Goal: Transaction & Acquisition: Purchase product/service

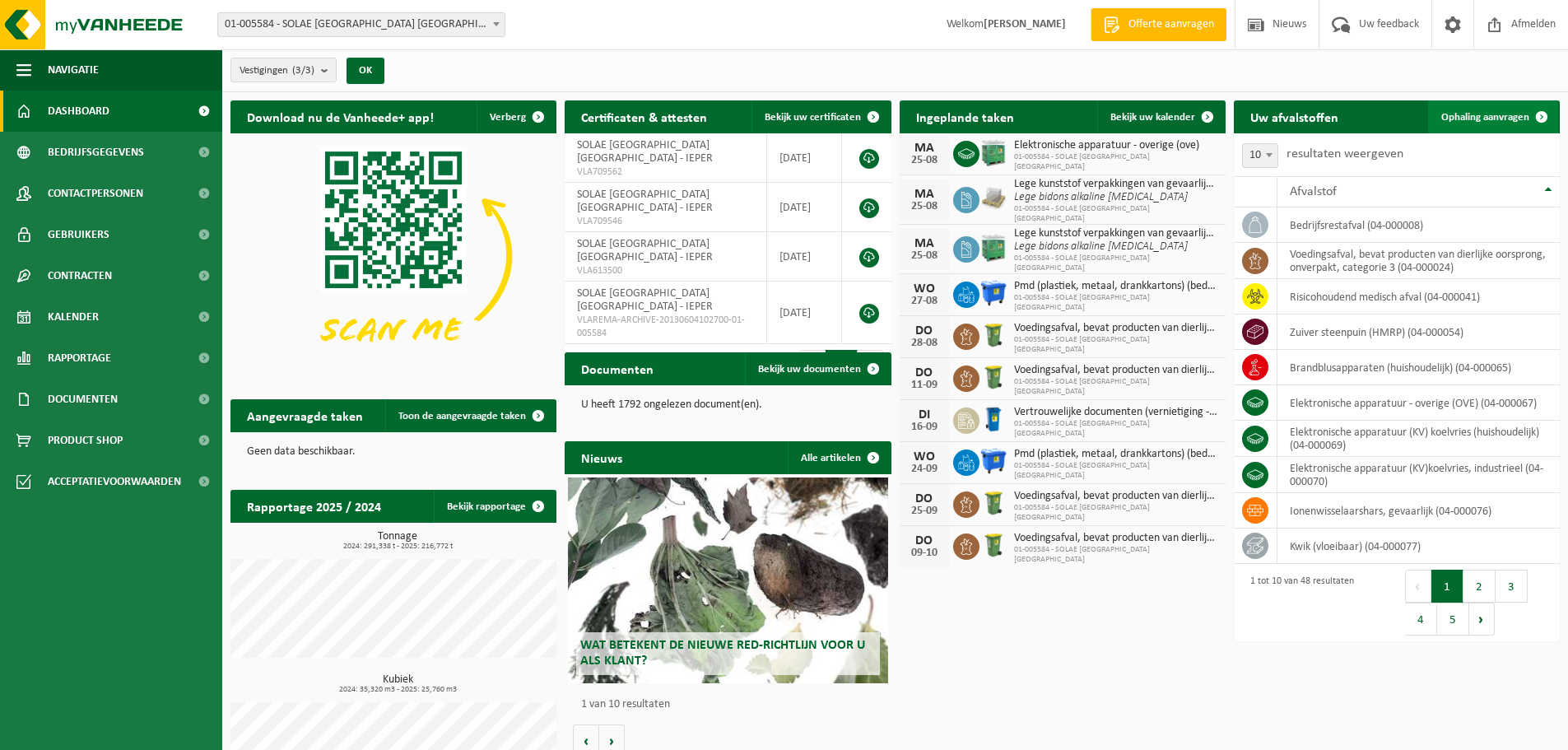
click at [1499, 115] on span "Ophaling aanvragen" at bounding box center [1485, 118] width 88 height 11
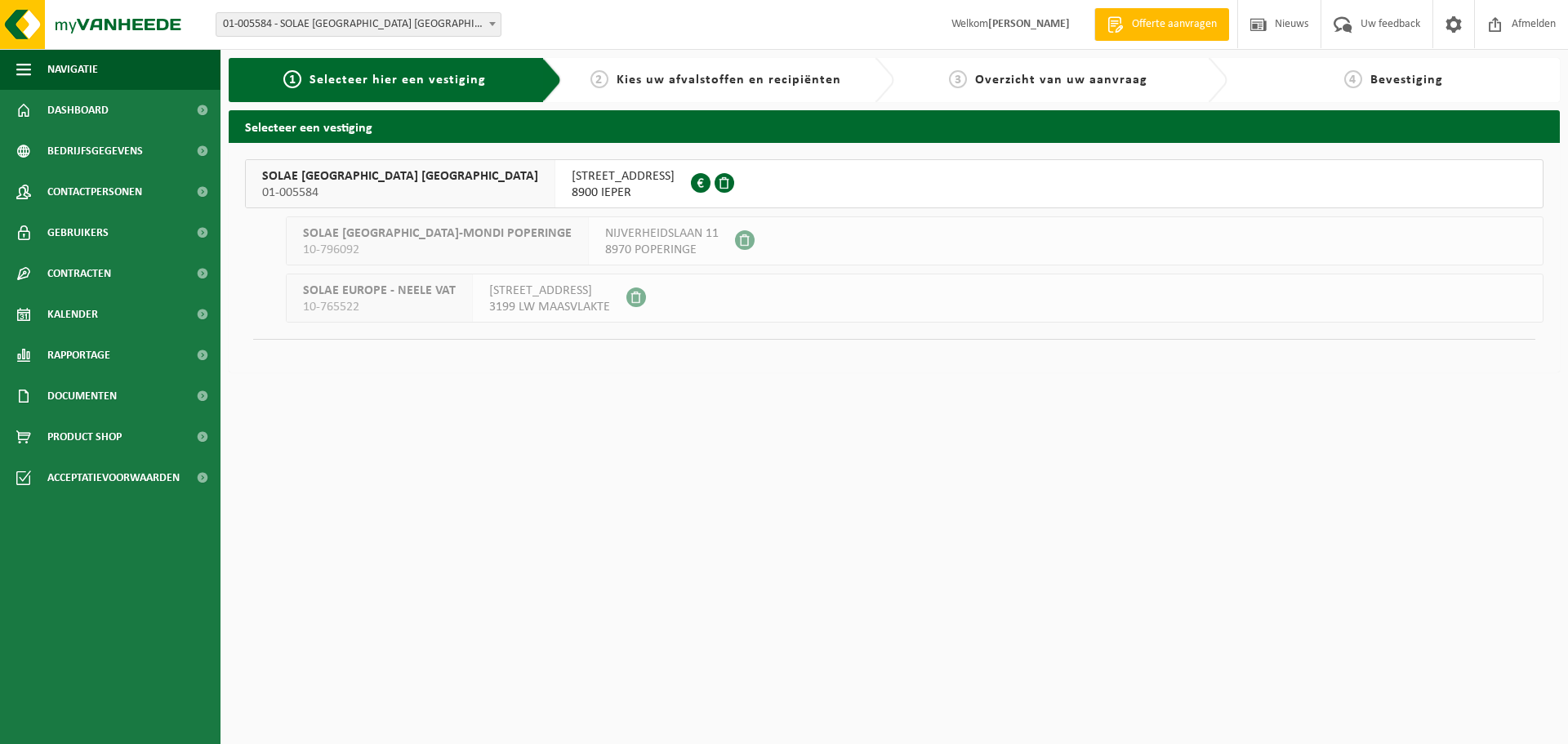
click at [333, 183] on span "SOLAE [GEOGRAPHIC_DATA] [GEOGRAPHIC_DATA]" at bounding box center [399, 177] width 276 height 17
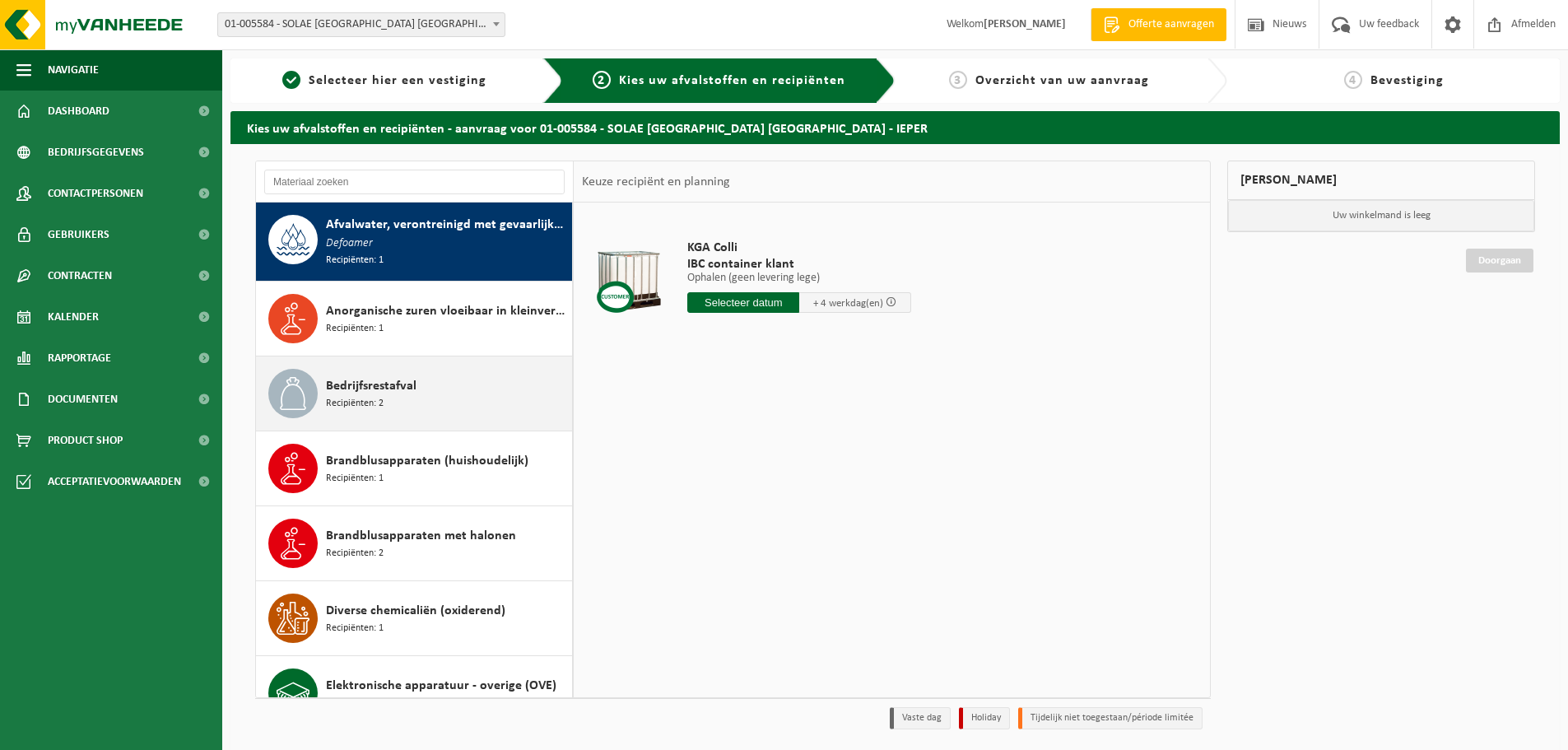
click at [422, 394] on div "Bedrijfsrestafval Recipiënten: 2" at bounding box center [447, 393] width 242 height 49
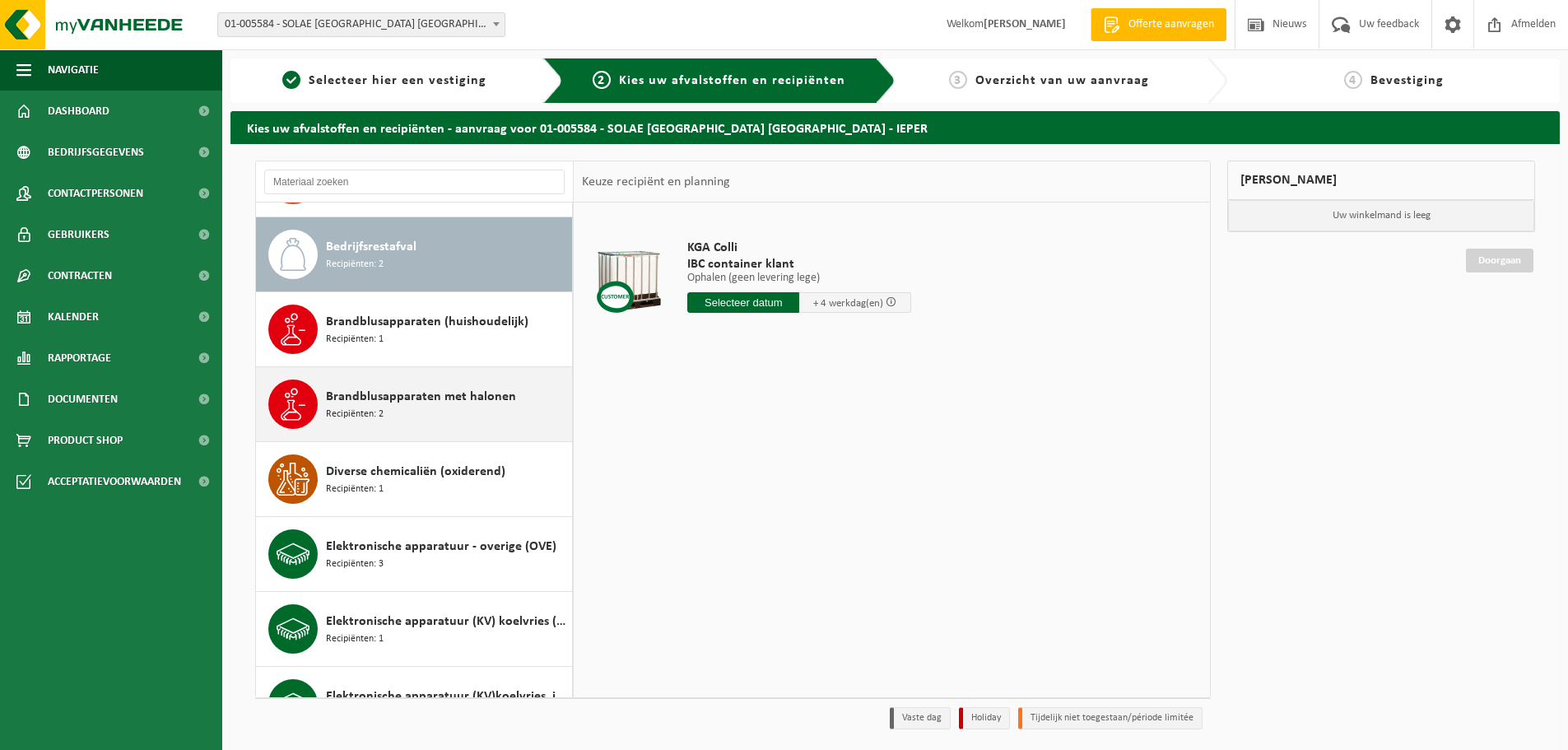
scroll to position [151, 0]
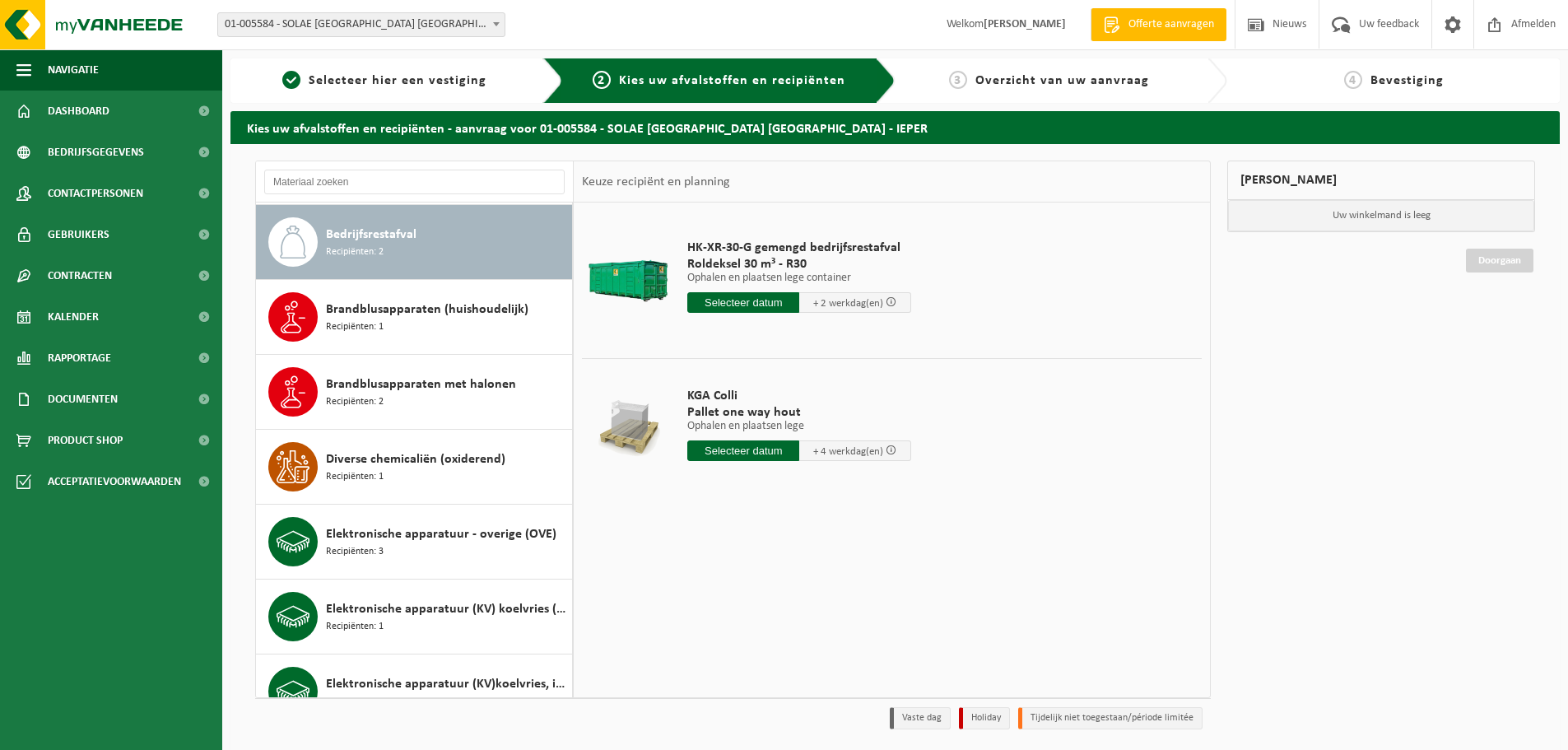
click at [742, 301] on input "text" at bounding box center [743, 303] width 112 height 20
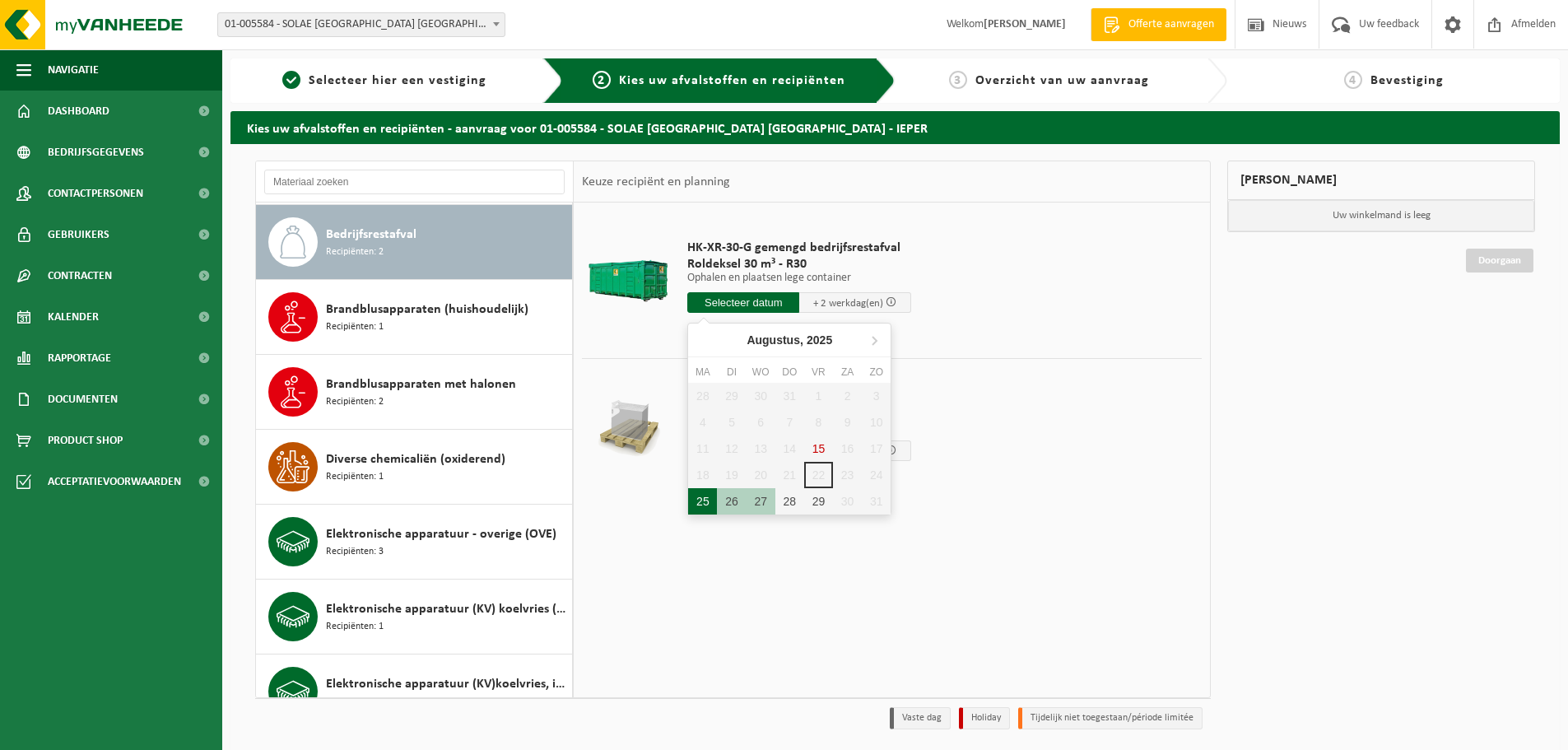
click at [699, 508] on div "25" at bounding box center [702, 501] width 29 height 26
type input "Van 2025-08-25"
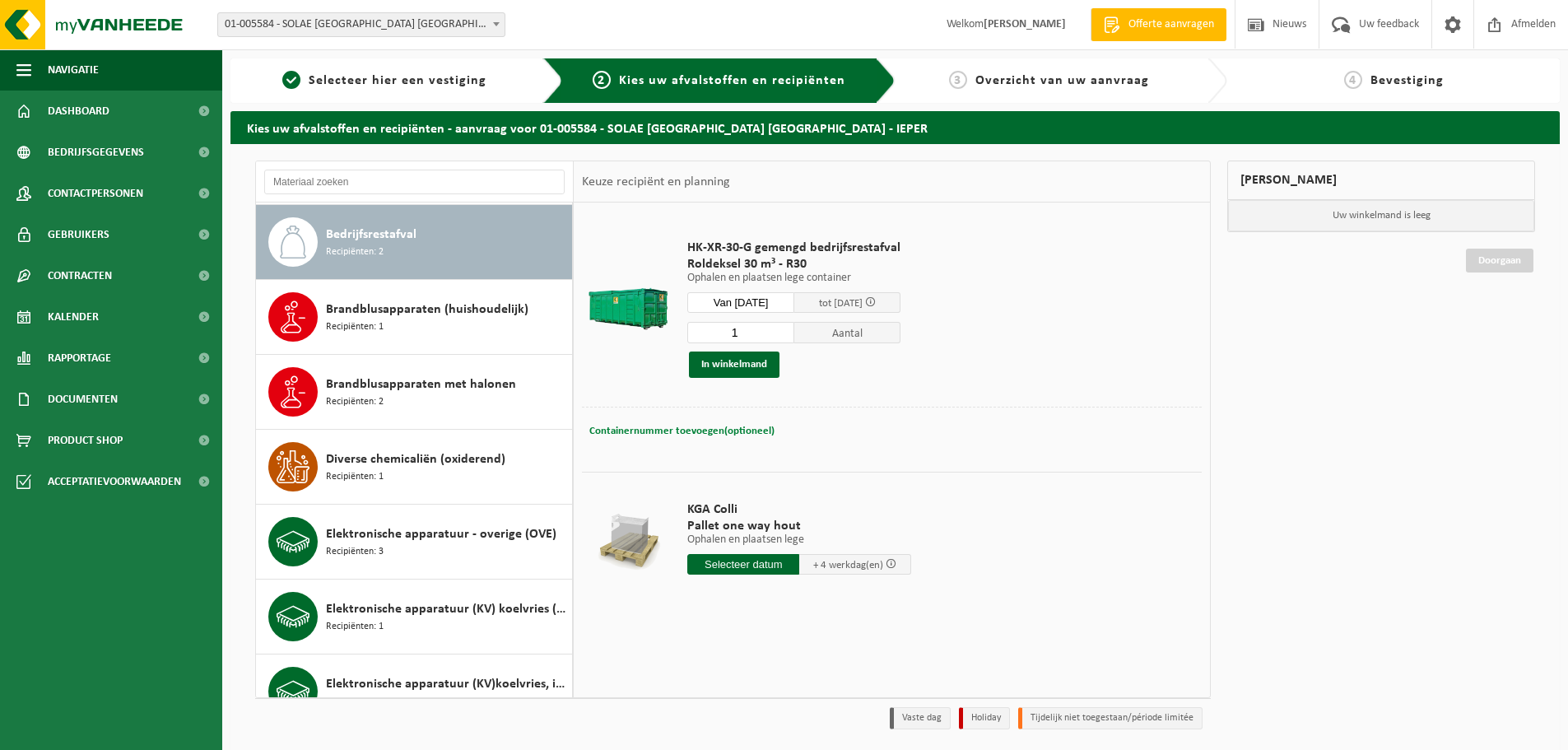
click at [664, 434] on span "Containernummer toevoegen(optioneel)" at bounding box center [681, 431] width 185 height 11
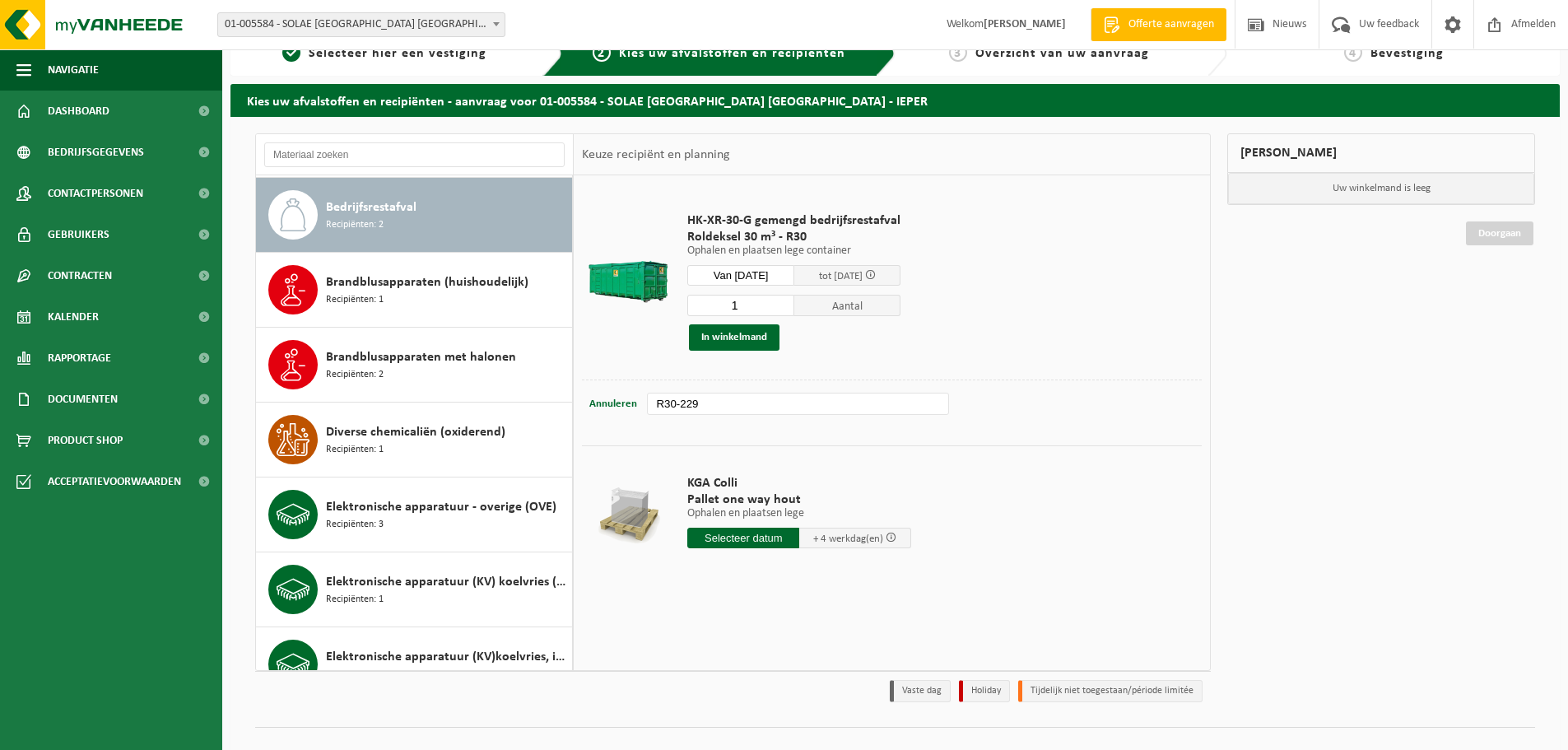
scroll to position [54, 0]
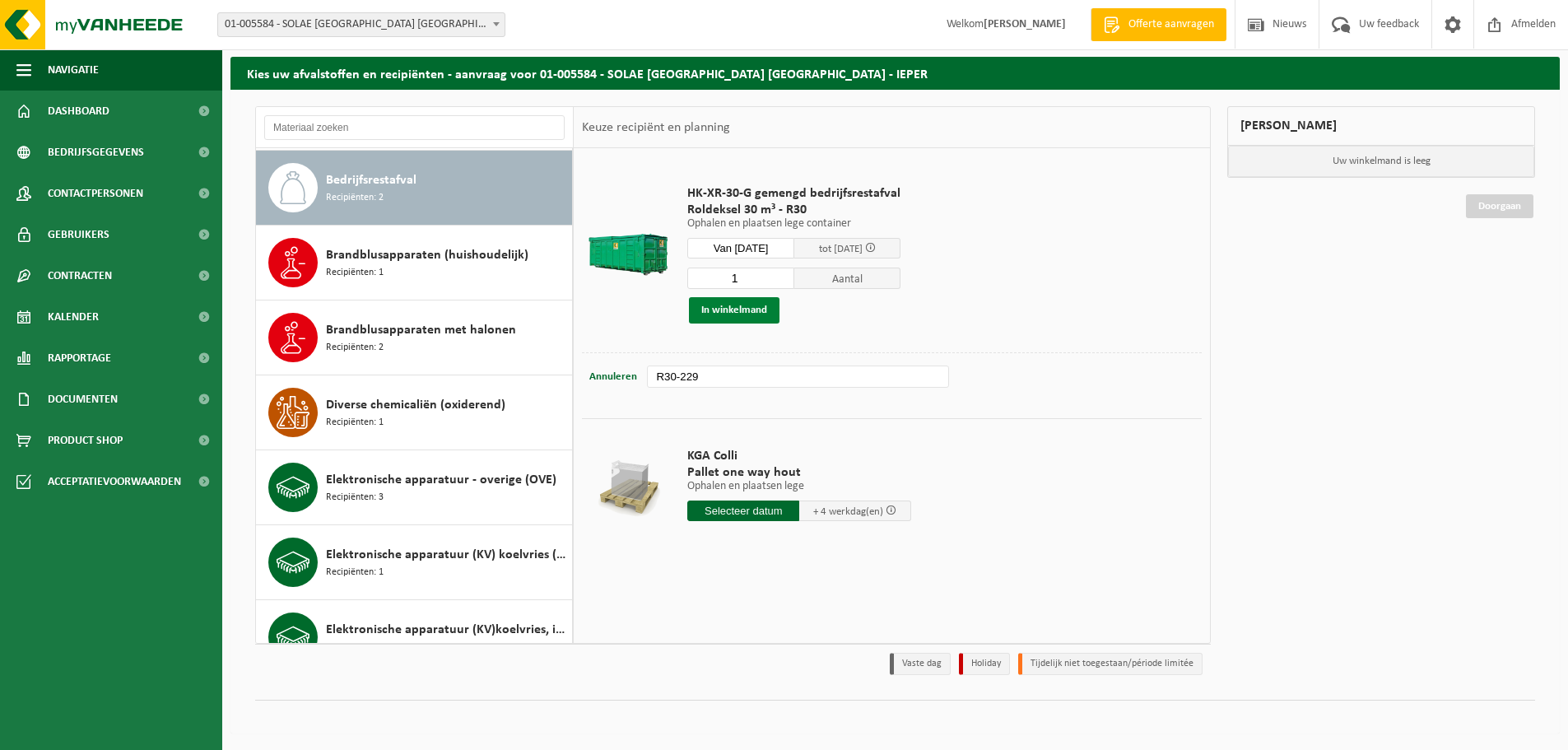
type input "R30-229"
click at [731, 312] on button "In winkelmand" at bounding box center [734, 310] width 90 height 26
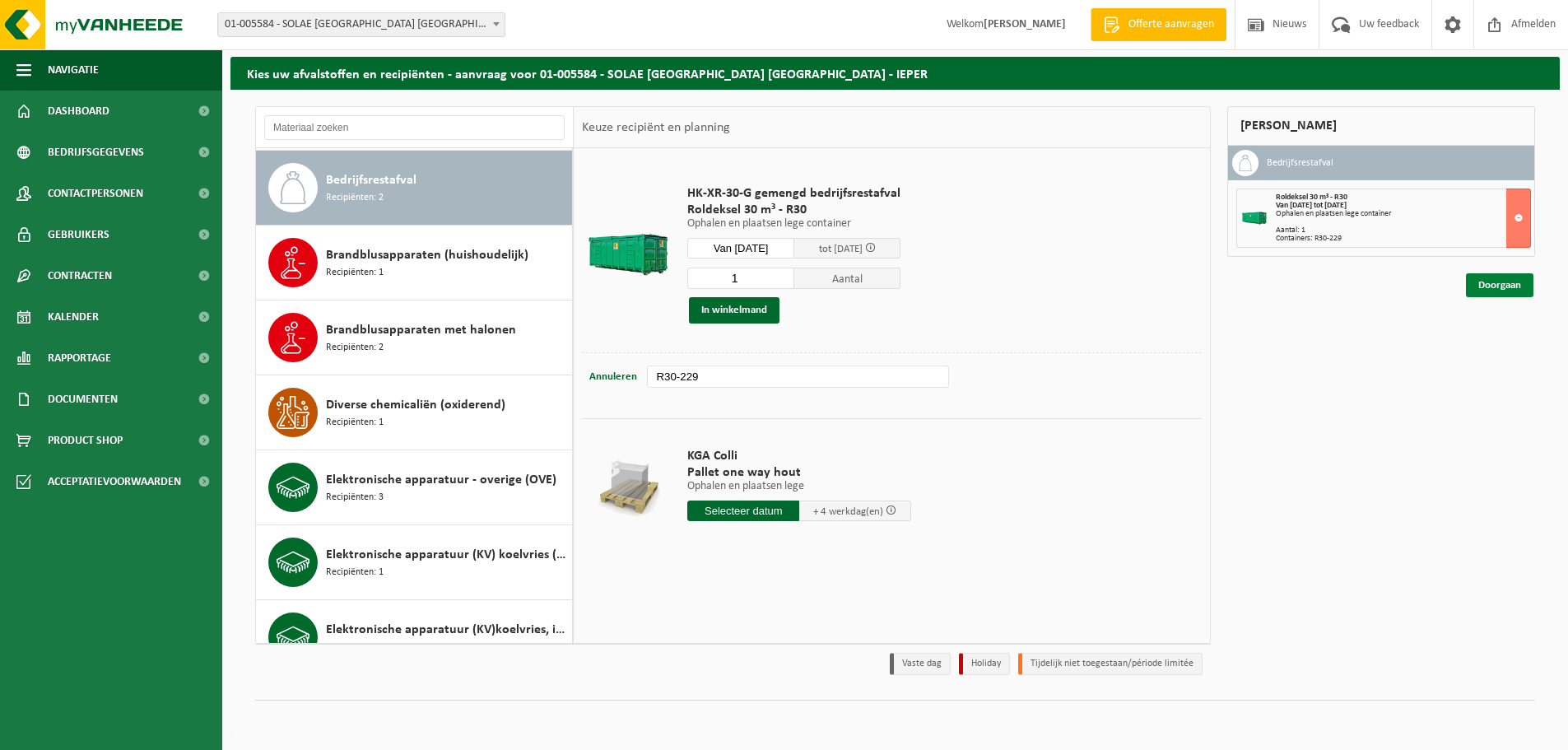
click at [1501, 285] on link "Doorgaan" at bounding box center [1499, 285] width 68 height 24
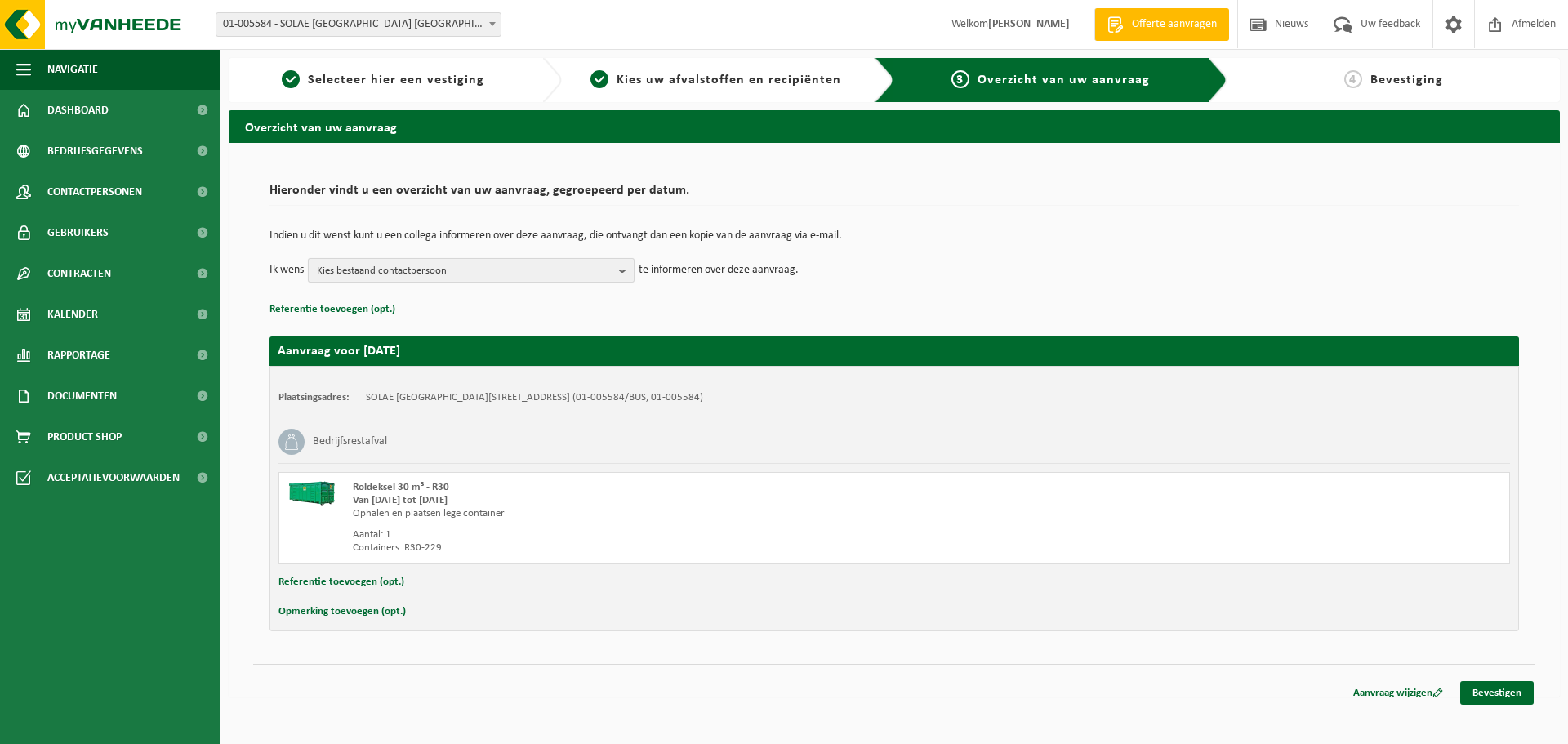
click at [362, 270] on span "Kies bestaand contactpersoon" at bounding box center [465, 271] width 296 height 25
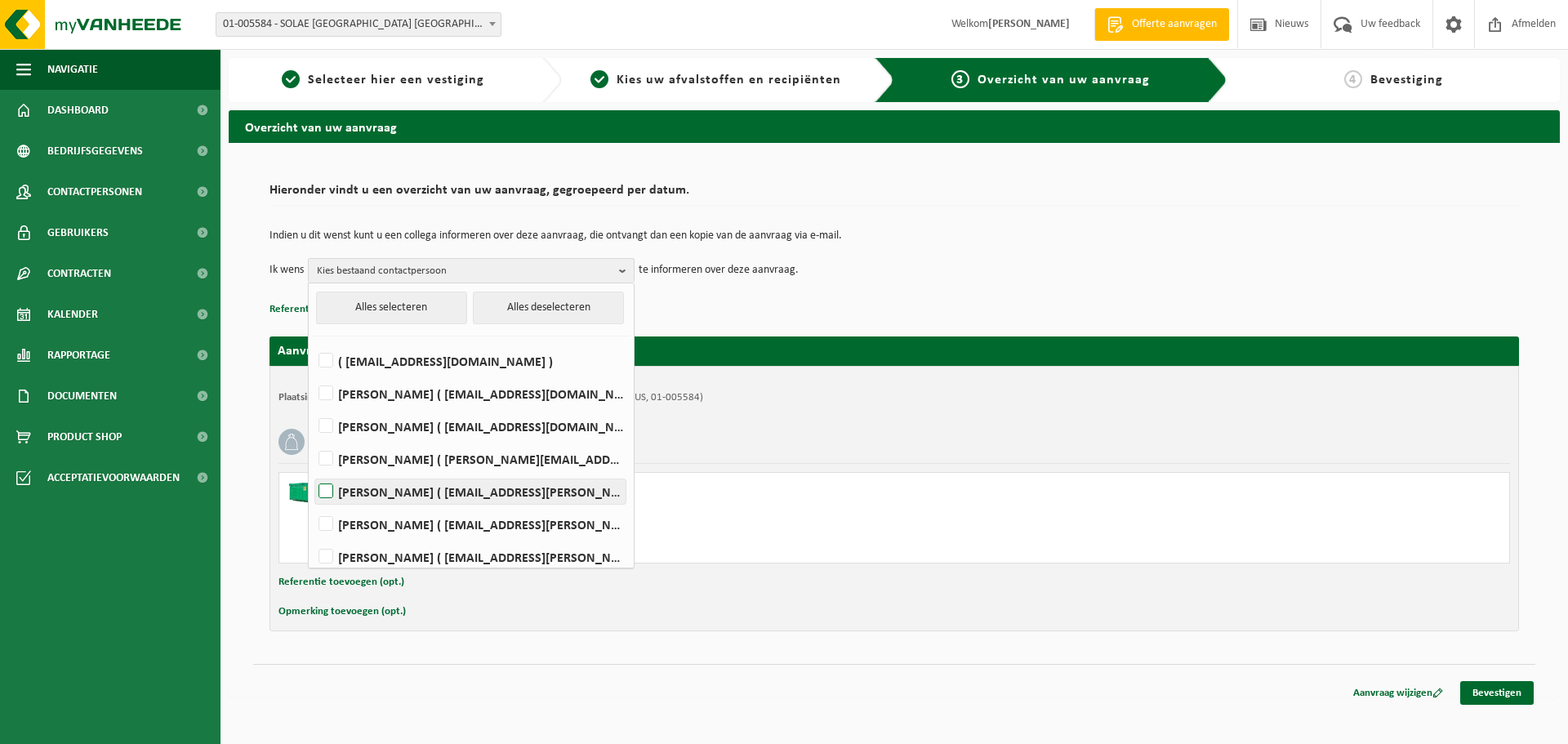
click at [424, 492] on label "CHRISTOF DESWARTE ( christof.r.deswarte@iff.com )" at bounding box center [470, 491] width 311 height 25
click at [312, 471] on input "CHRISTOF DESWARTE ( christof.r.deswarte@iff.com )" at bounding box center [312, 470] width 1 height 1
checkbox input "true"
click at [1506, 693] on link "Bevestigen" at bounding box center [1497, 693] width 74 height 24
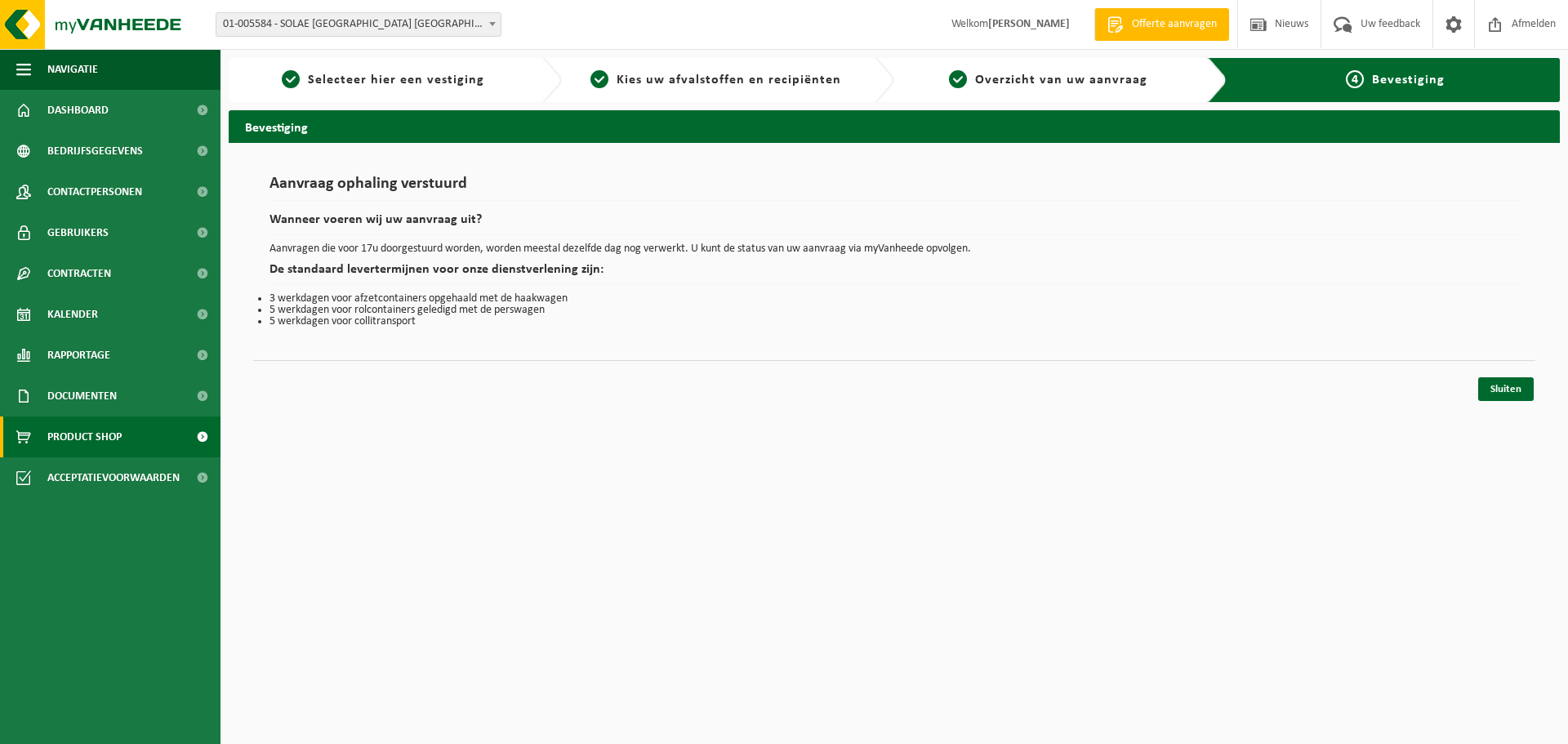
click at [91, 435] on span "Product Shop" at bounding box center [84, 437] width 75 height 41
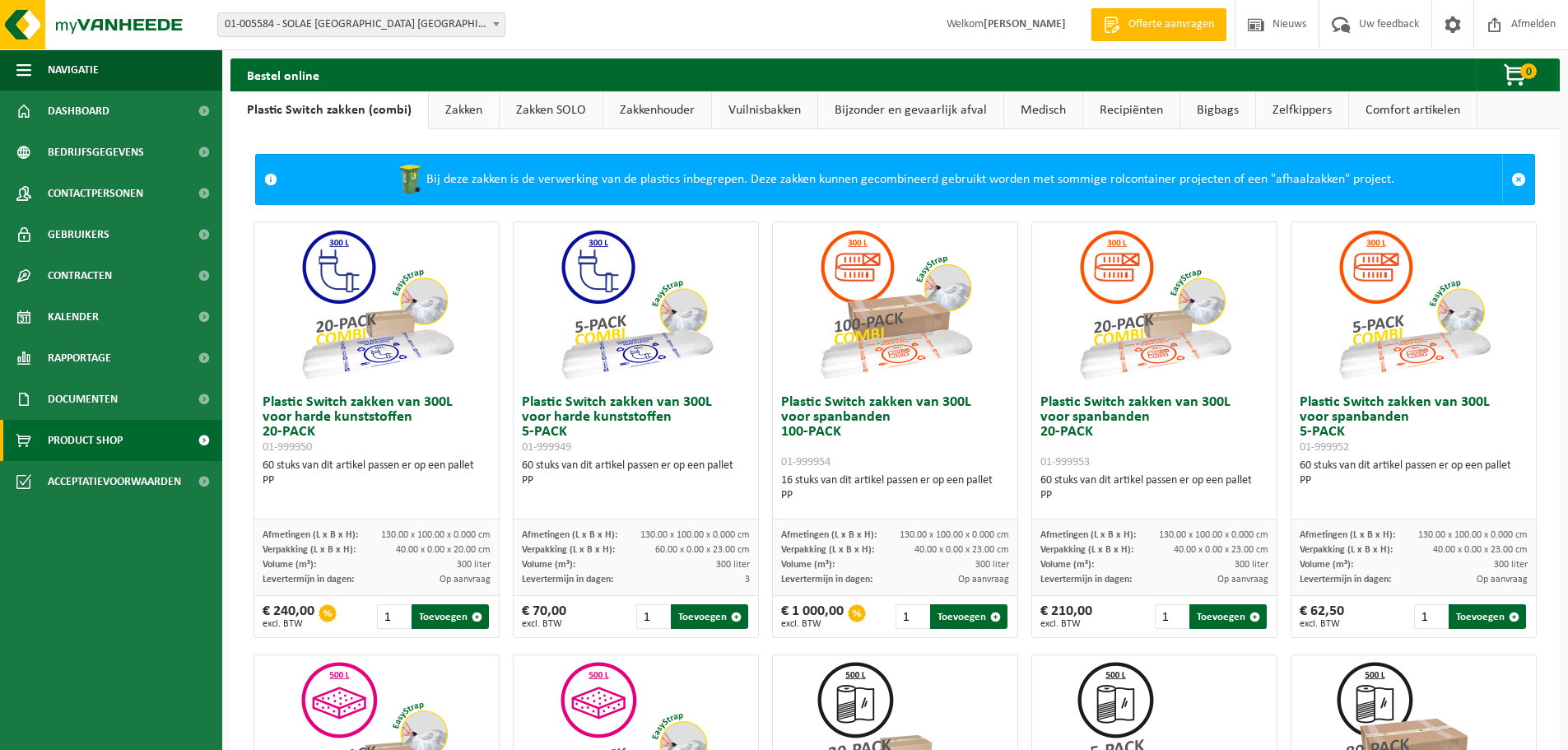
click at [461, 106] on link "Zakken" at bounding box center [464, 110] width 70 height 38
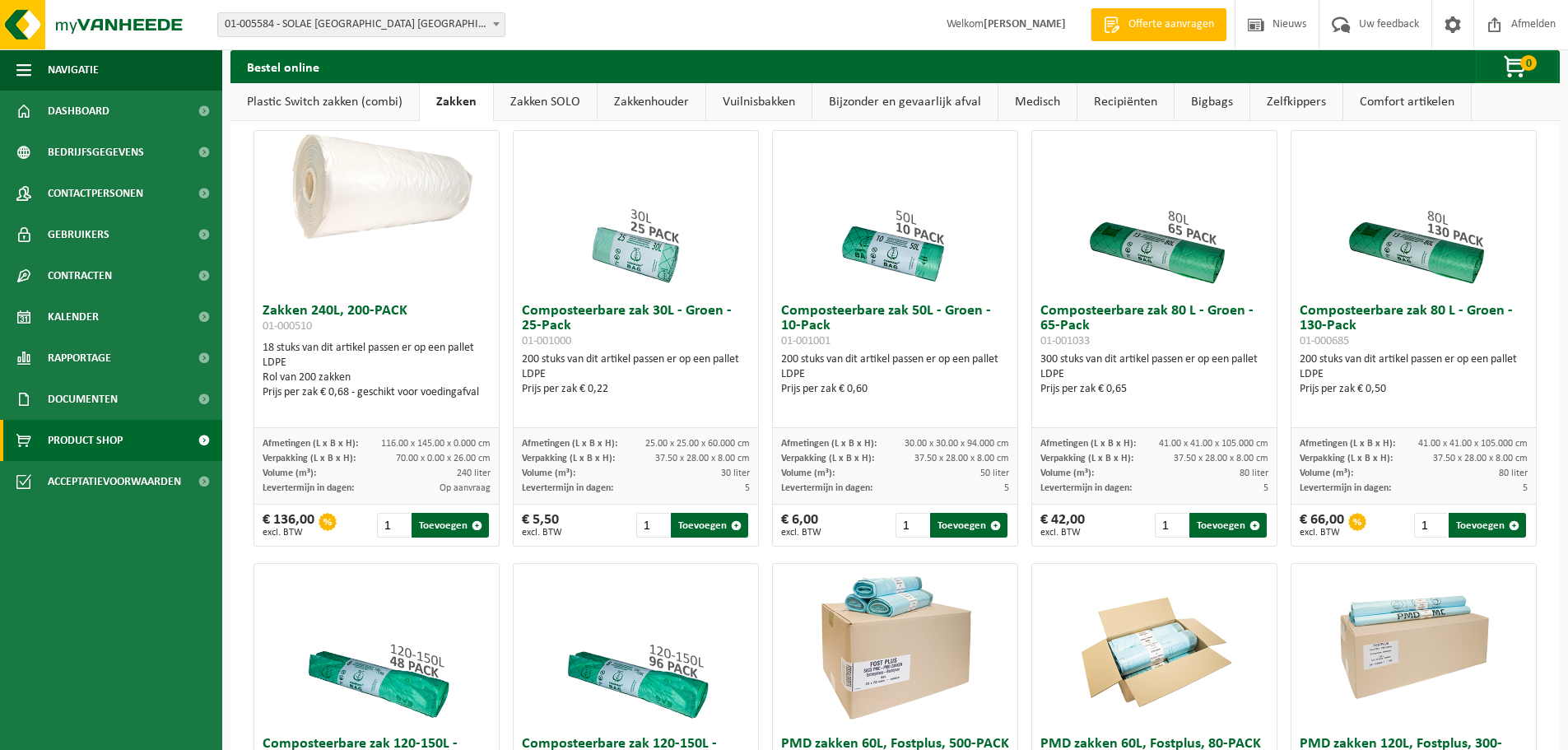
scroll to position [494, 0]
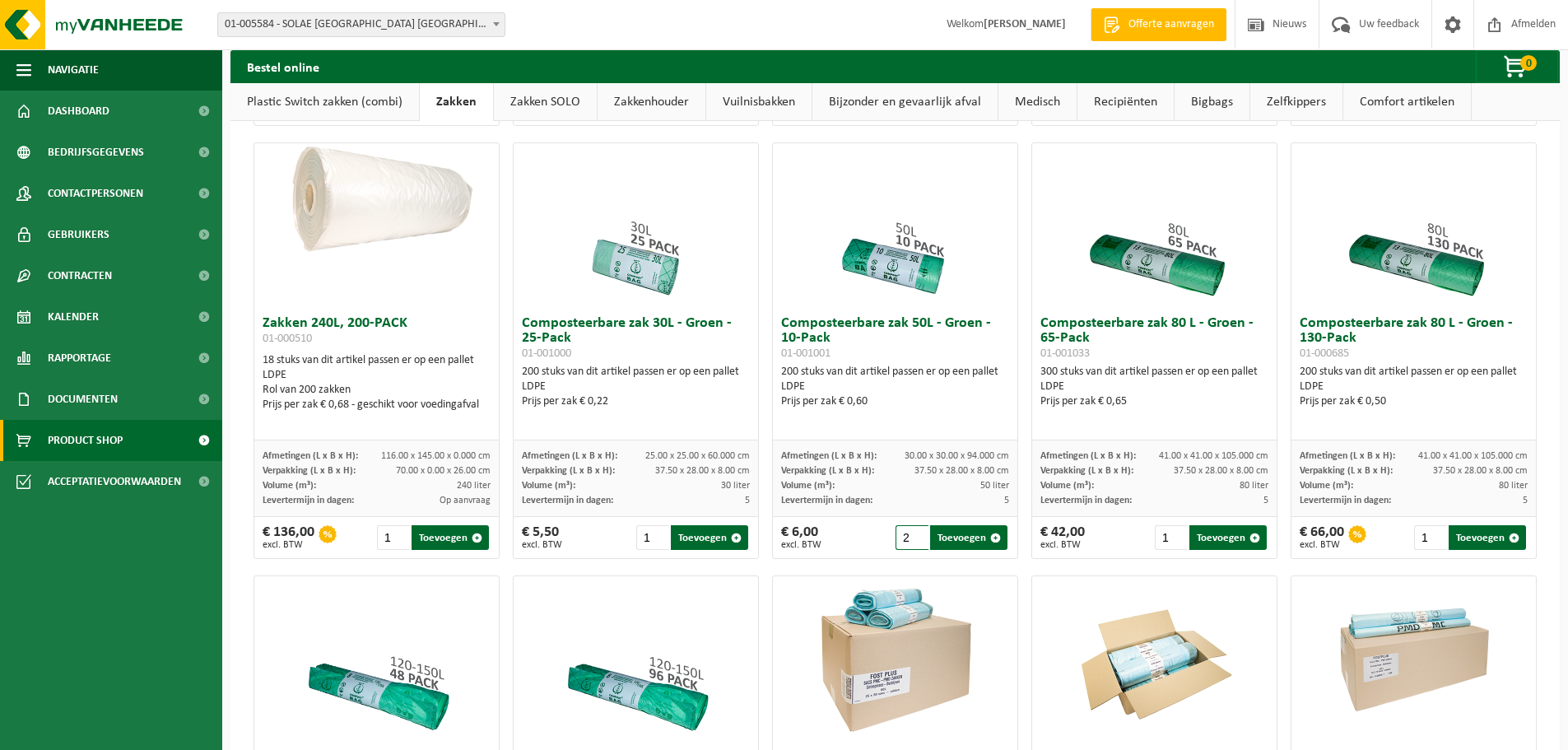
click at [910, 544] on input "2" at bounding box center [912, 537] width 33 height 25
click at [911, 544] on input "3" at bounding box center [912, 537] width 33 height 25
click at [911, 544] on input "4" at bounding box center [912, 537] width 33 height 25
click at [911, 544] on input "5" at bounding box center [912, 537] width 33 height 25
click at [911, 544] on input "6" at bounding box center [912, 537] width 33 height 25
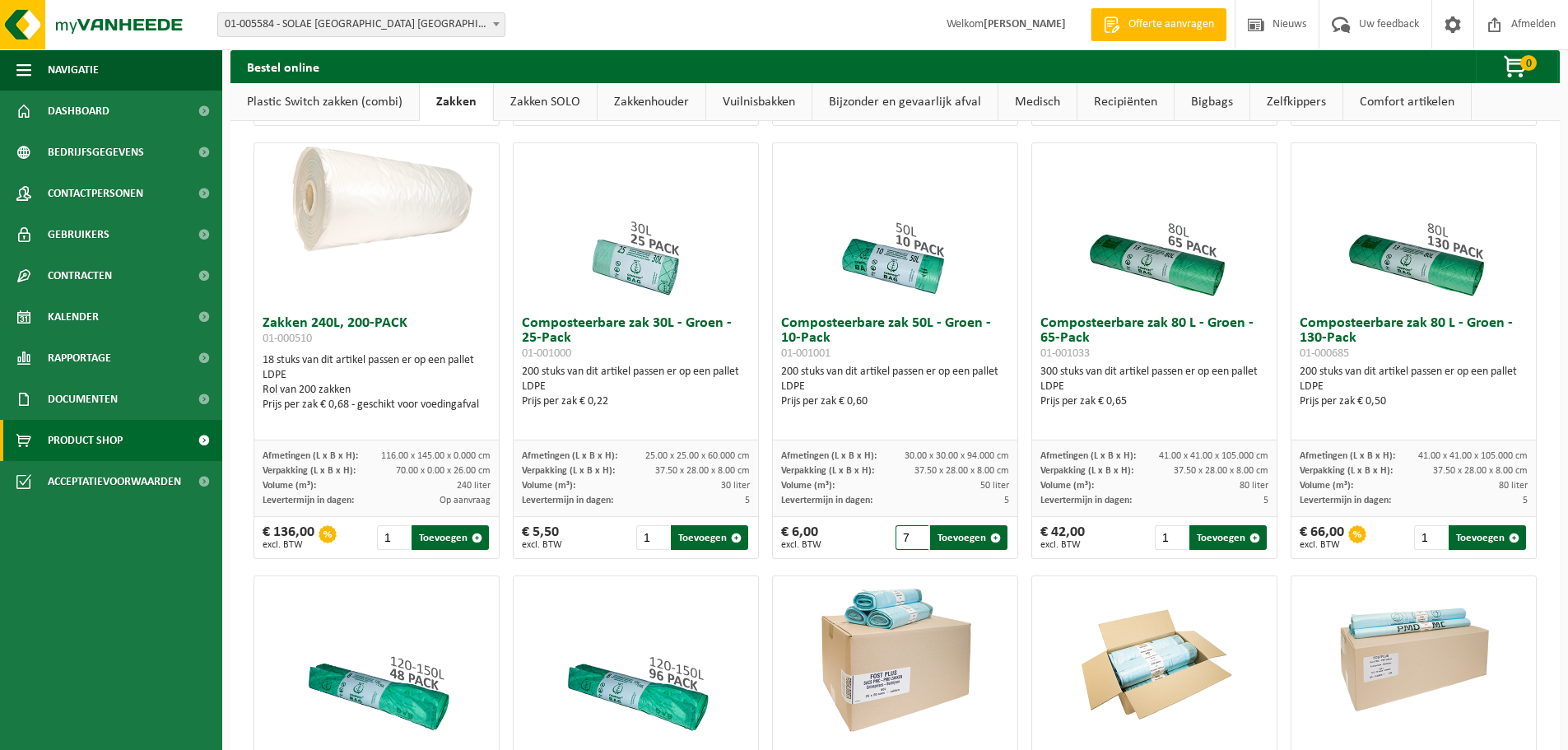
click at [911, 544] on input "7" at bounding box center [912, 537] width 33 height 25
click at [911, 544] on input "8" at bounding box center [912, 537] width 33 height 25
click at [911, 544] on input "9" at bounding box center [912, 537] width 33 height 25
click at [911, 544] on input "10" at bounding box center [912, 537] width 33 height 25
click at [911, 544] on input "11" at bounding box center [912, 537] width 33 height 25
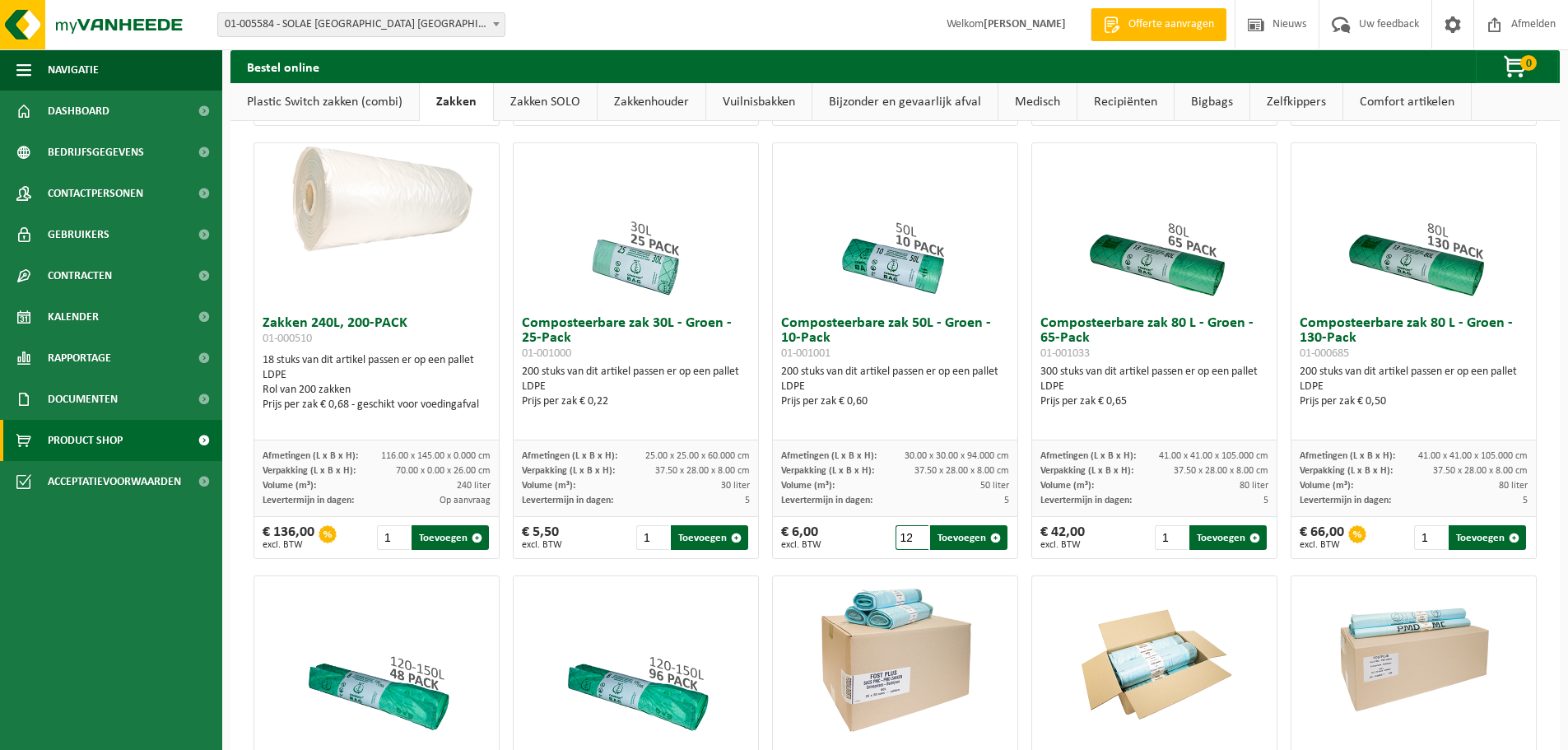
click at [911, 544] on input "12" at bounding box center [912, 537] width 33 height 25
click at [911, 544] on input "13" at bounding box center [912, 537] width 33 height 25
click at [911, 544] on input "14" at bounding box center [912, 537] width 33 height 25
click at [911, 544] on input "15" at bounding box center [912, 537] width 33 height 25
click at [911, 544] on input "16" at bounding box center [912, 537] width 33 height 25
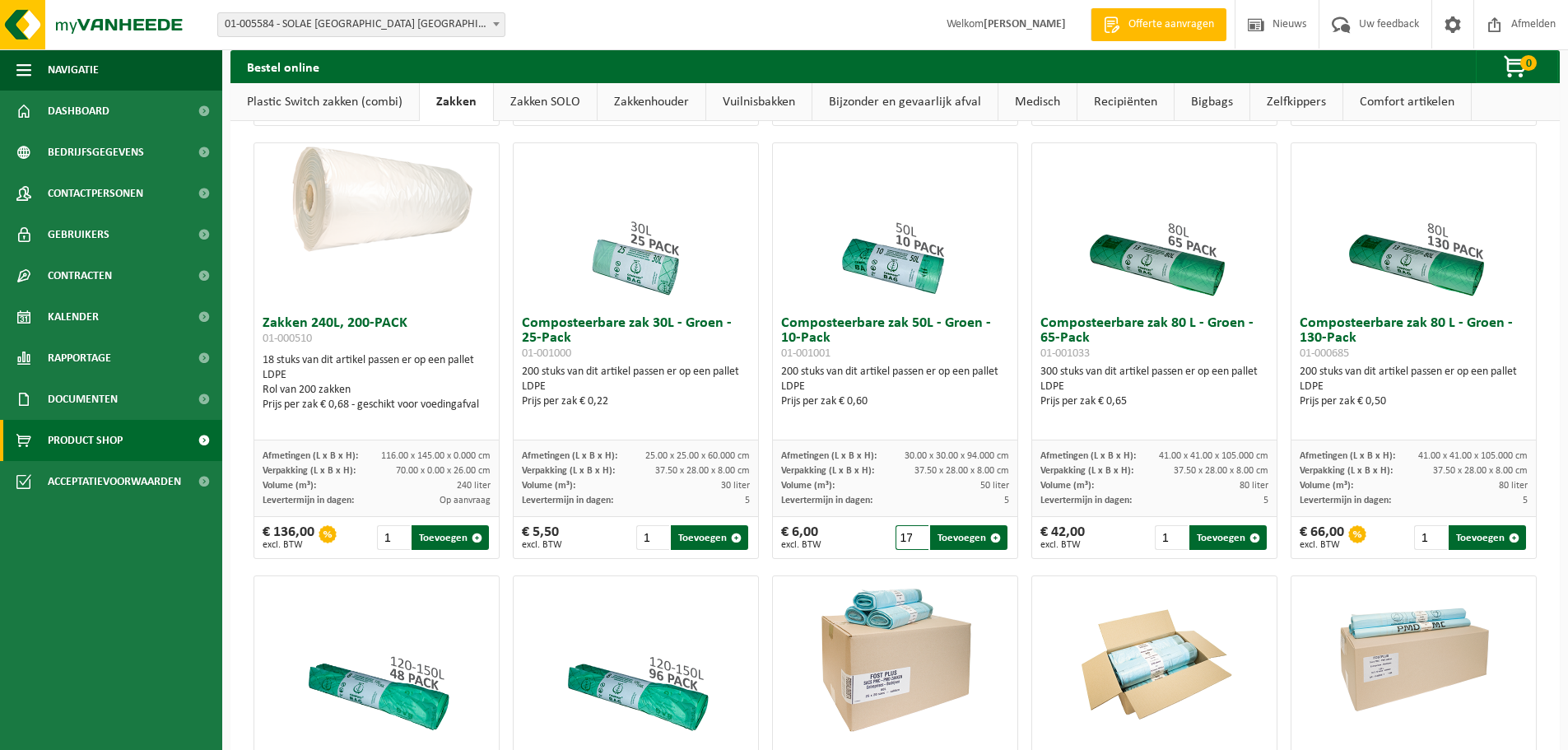
click at [912, 545] on input "17" at bounding box center [912, 537] width 33 height 25
click at [912, 546] on input "18" at bounding box center [912, 537] width 33 height 25
click at [912, 546] on input "19" at bounding box center [912, 537] width 33 height 25
click at [912, 546] on input "20" at bounding box center [912, 537] width 33 height 25
click at [962, 548] on button "Toevoegen" at bounding box center [968, 537] width 77 height 25
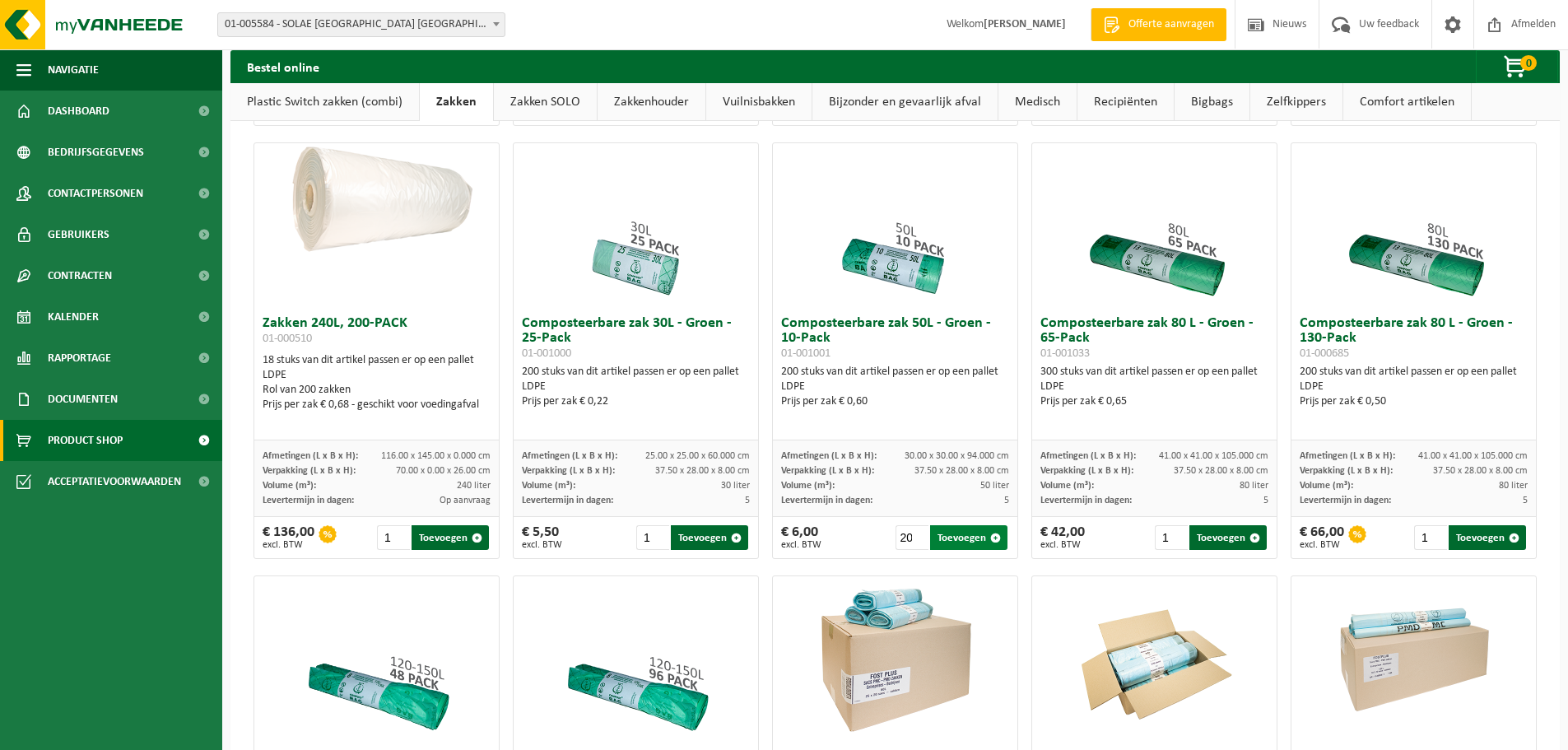
type input "1"
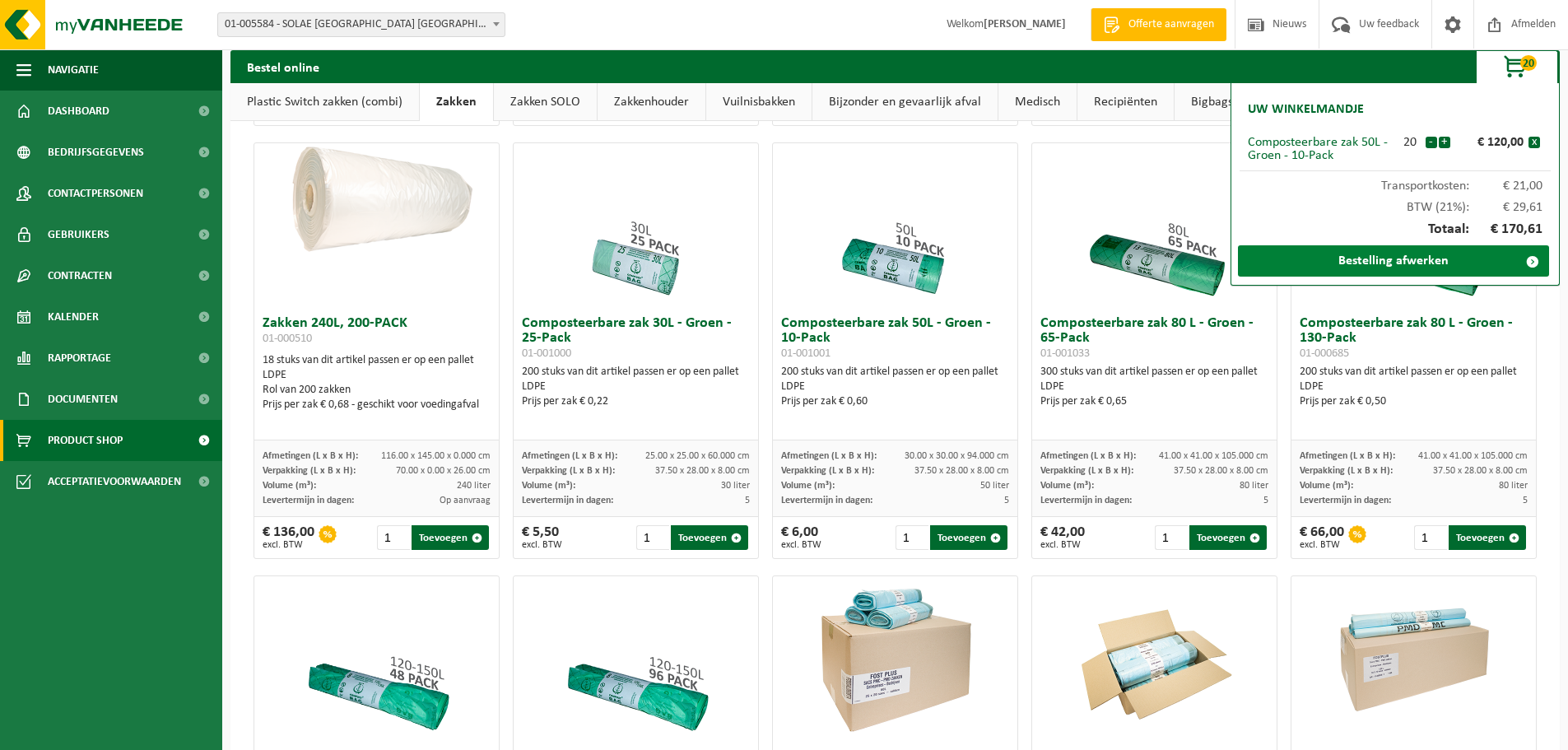
click at [1379, 263] on link "Bestelling afwerken" at bounding box center [1393, 261] width 311 height 32
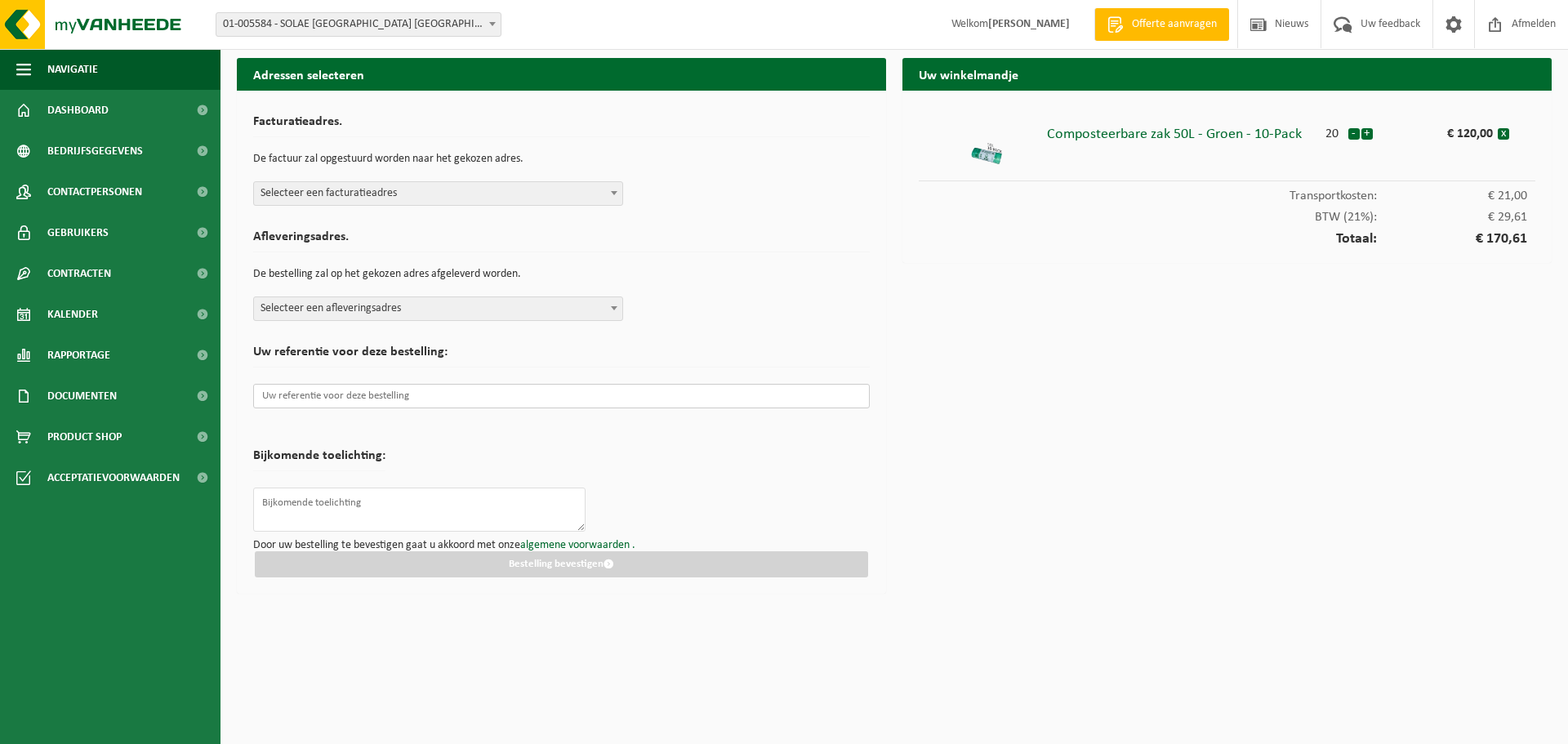
click at [300, 396] on input "text" at bounding box center [561, 396] width 617 height 25
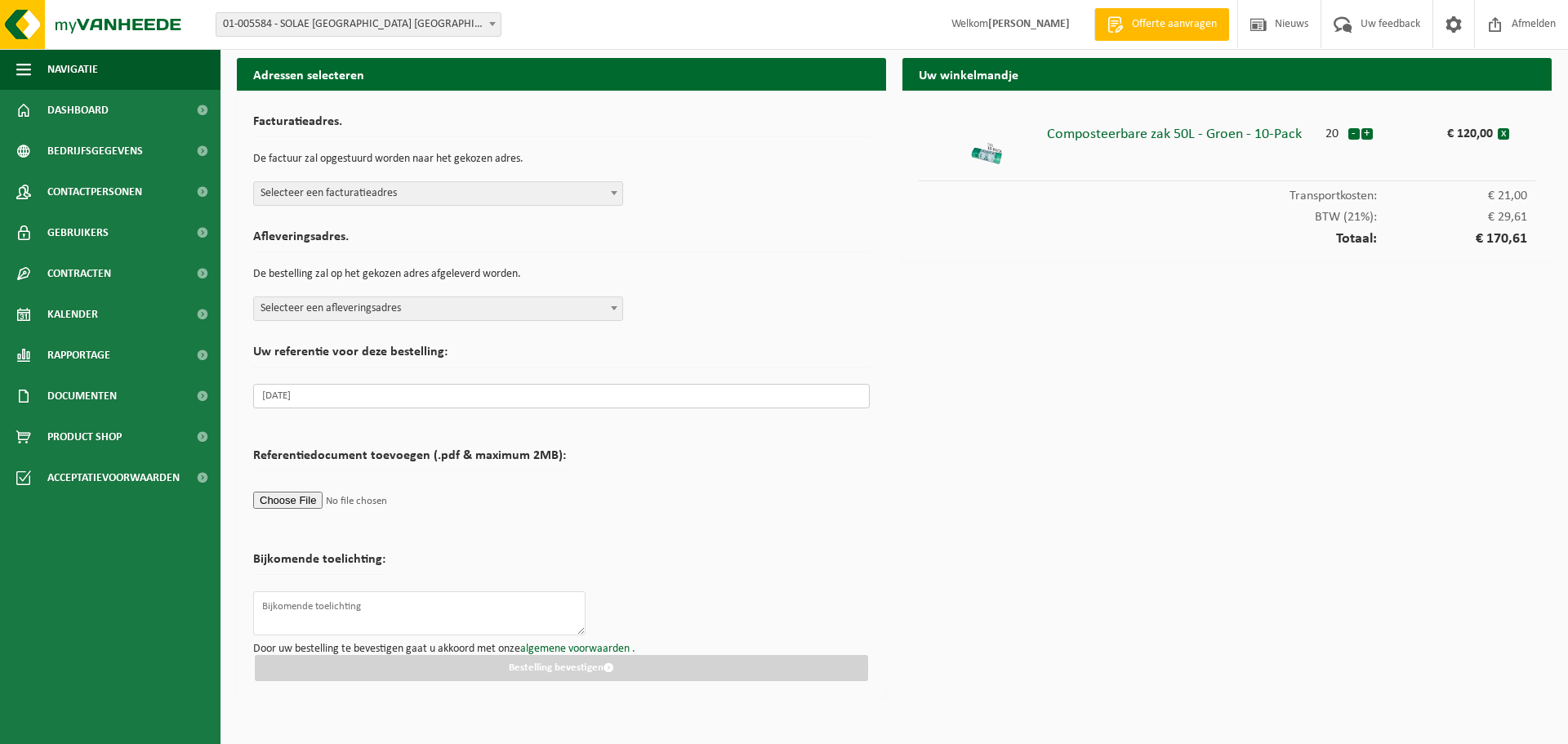
type input "22/08/2025"
click at [453, 192] on span "Selecteer een facturatieadres" at bounding box center [439, 194] width 369 height 23
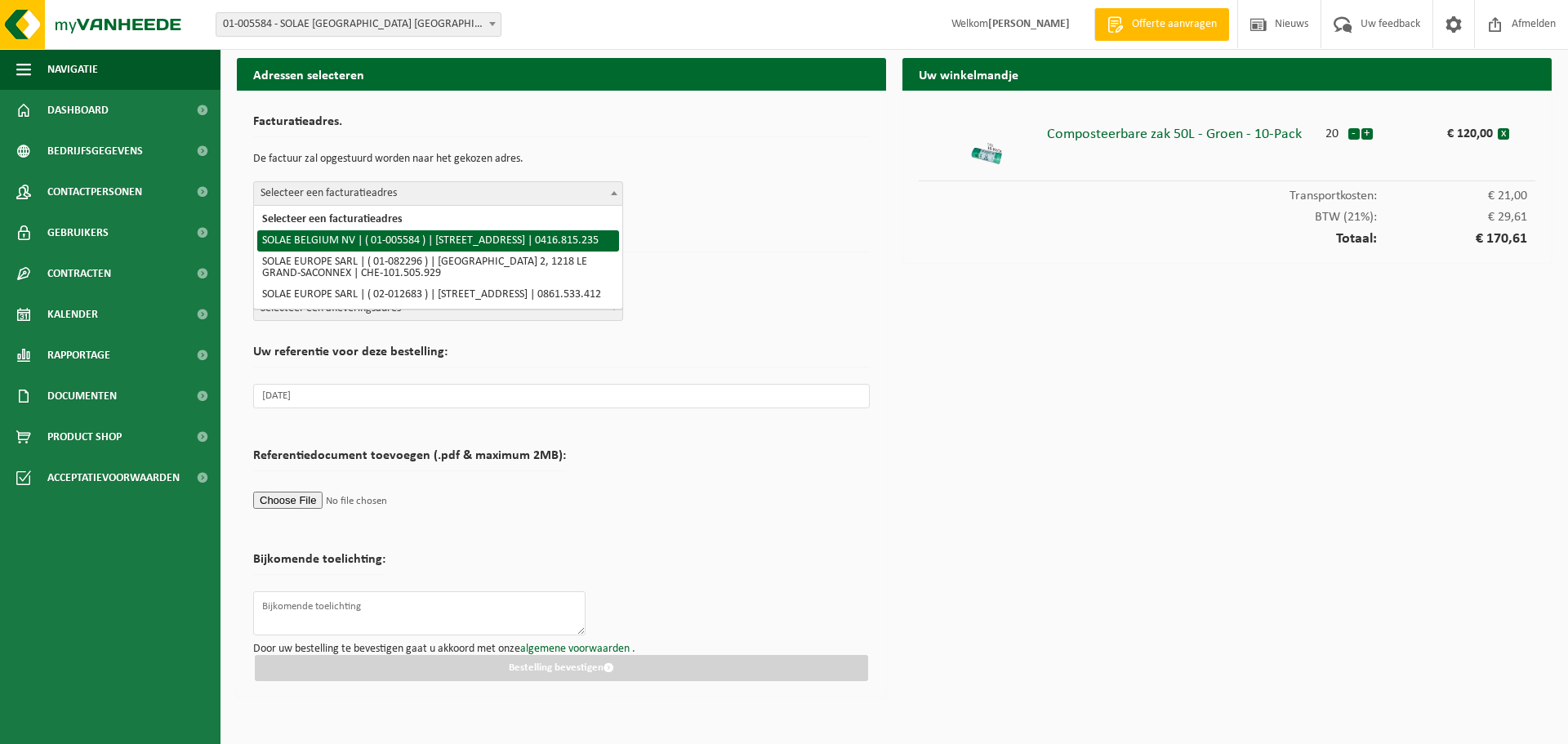
select select "213"
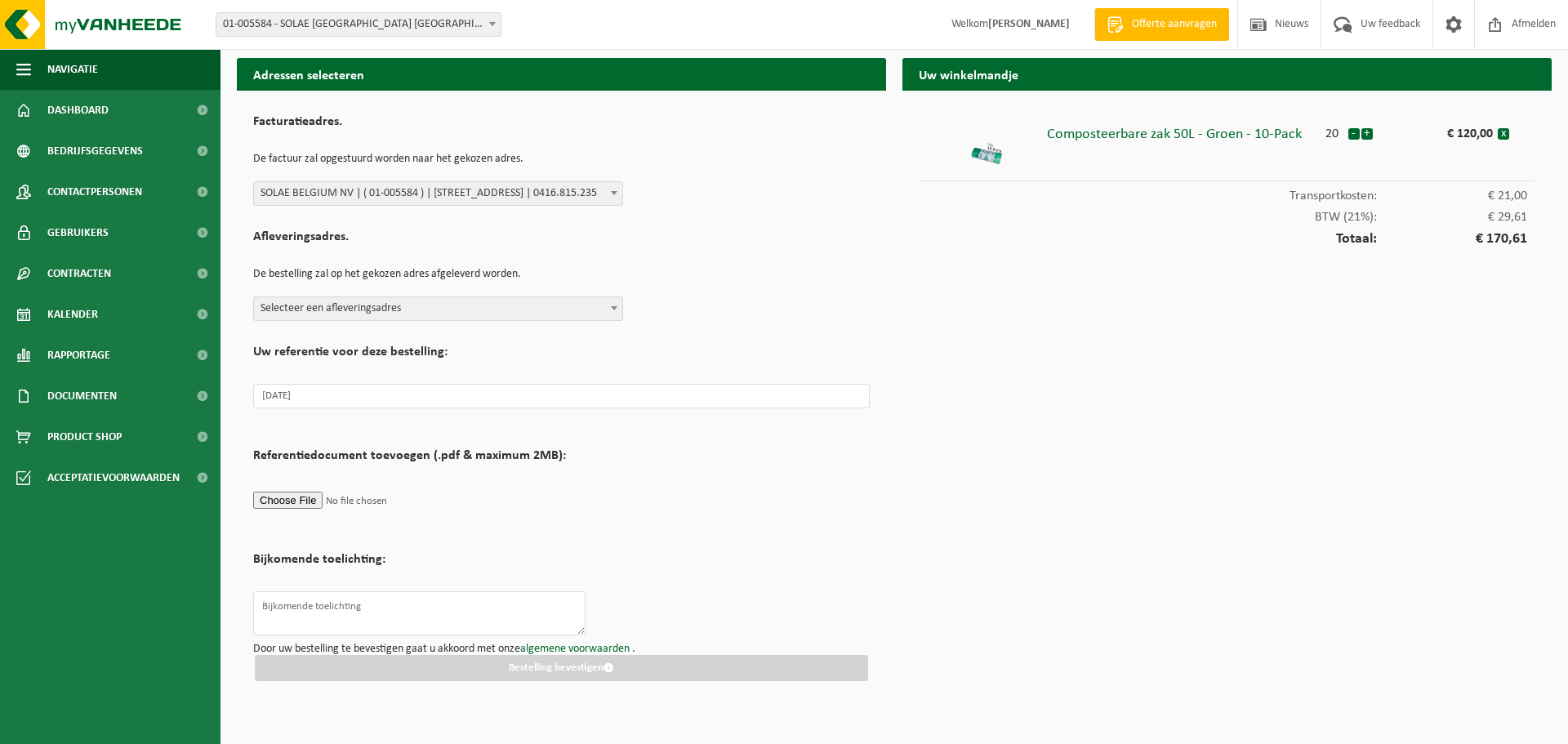
click at [431, 309] on span "Selecteer een afleveringsadres" at bounding box center [439, 309] width 369 height 23
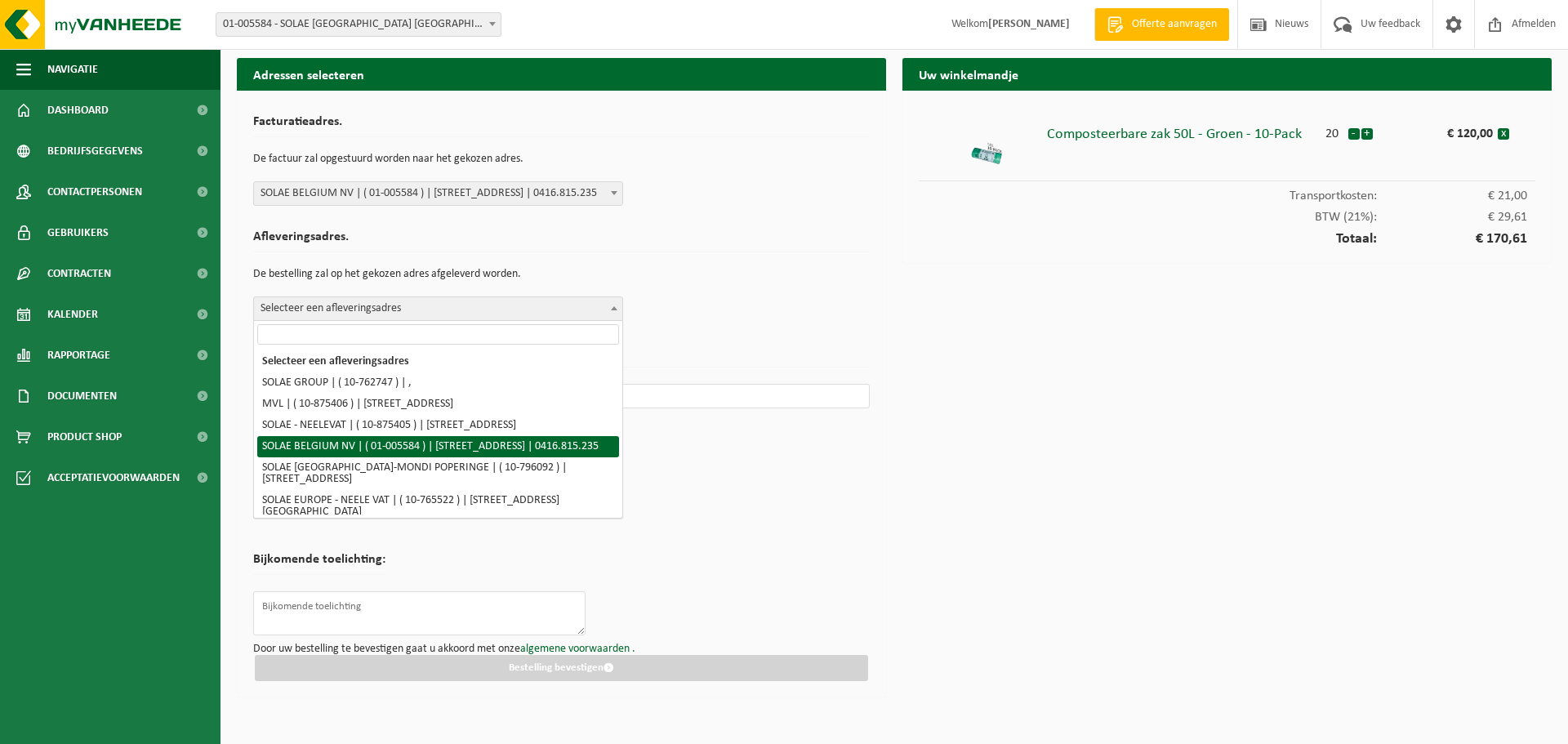
select select "213"
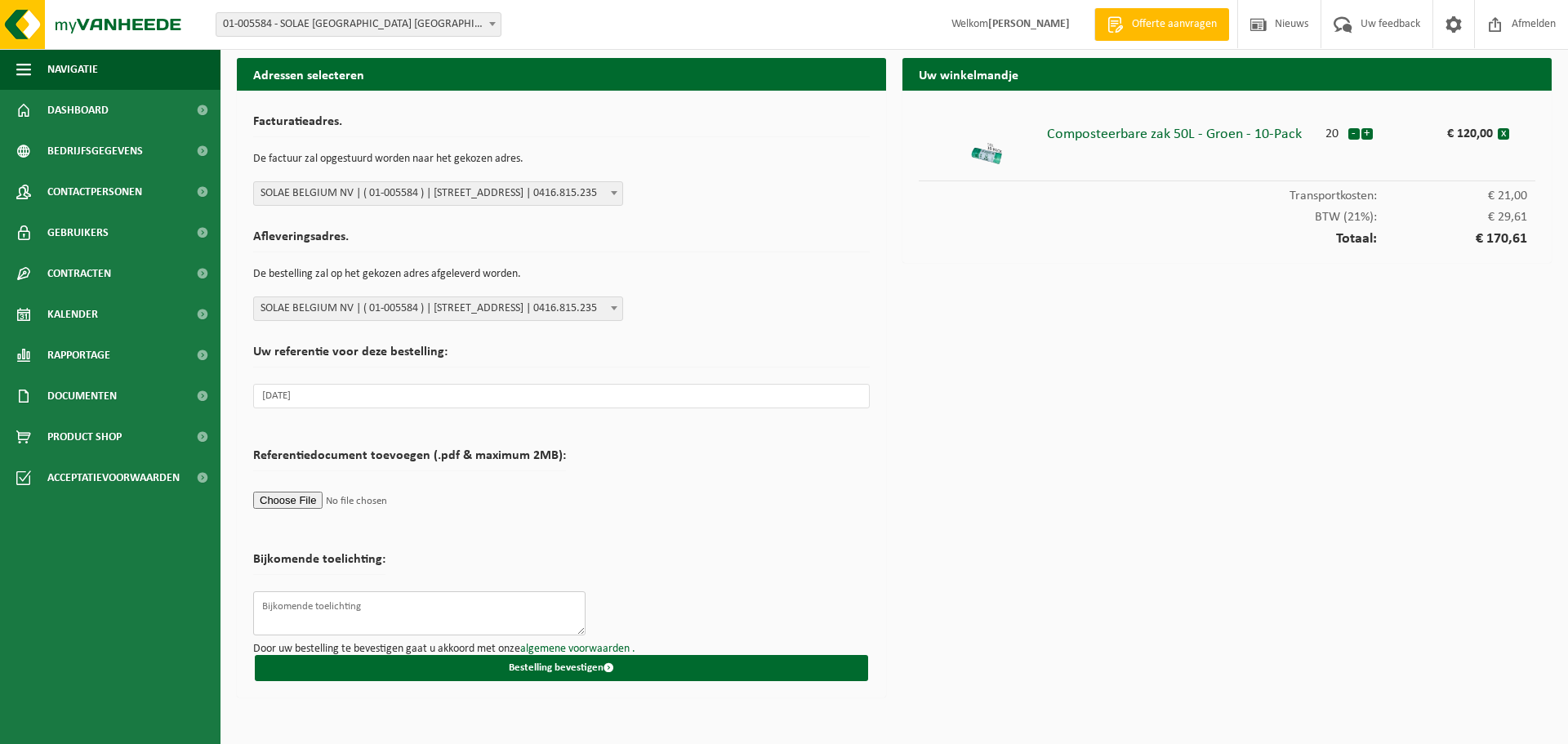
click at [323, 602] on textarea at bounding box center [419, 614] width 333 height 44
type textarea "c"
click at [355, 587] on form "Facturatieadres. De factuur zal opgestuurd worden naar het gekozen adres. Selec…" at bounding box center [561, 394] width 617 height 574
click at [325, 604] on textarea "C" at bounding box center [419, 614] width 333 height 44
type textarea "C"
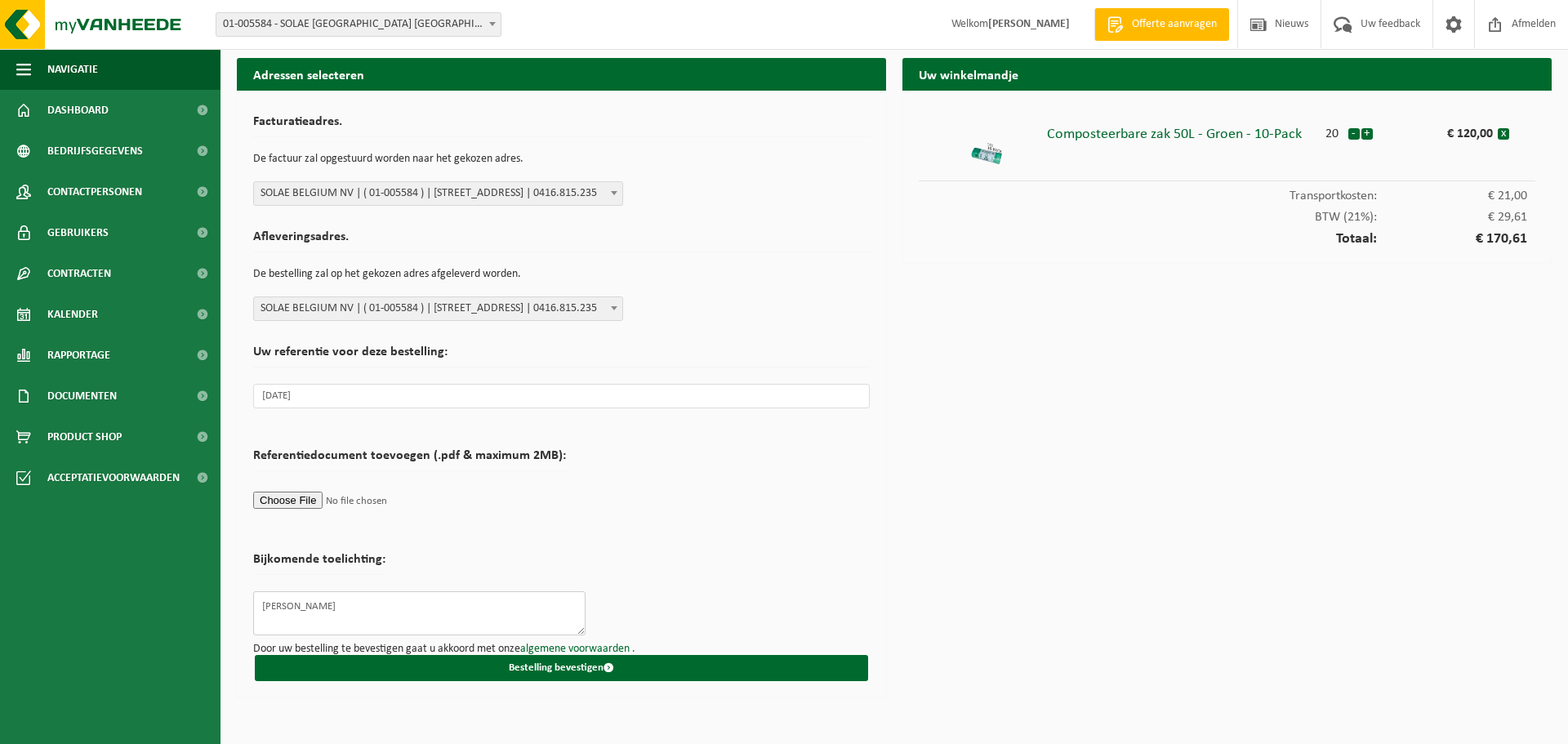
drag, startPoint x: 332, startPoint y: 616, endPoint x: 247, endPoint y: 616, distance: 85.0
click at [250, 616] on div "Facturatieadres. De factuur zal opgestuurd worden naar het gekozen adres. Selec…" at bounding box center [561, 394] width 649 height 607
paste textarea "christophe deswart"
click at [269, 605] on textarea "christophe deswarte" at bounding box center [419, 614] width 333 height 44
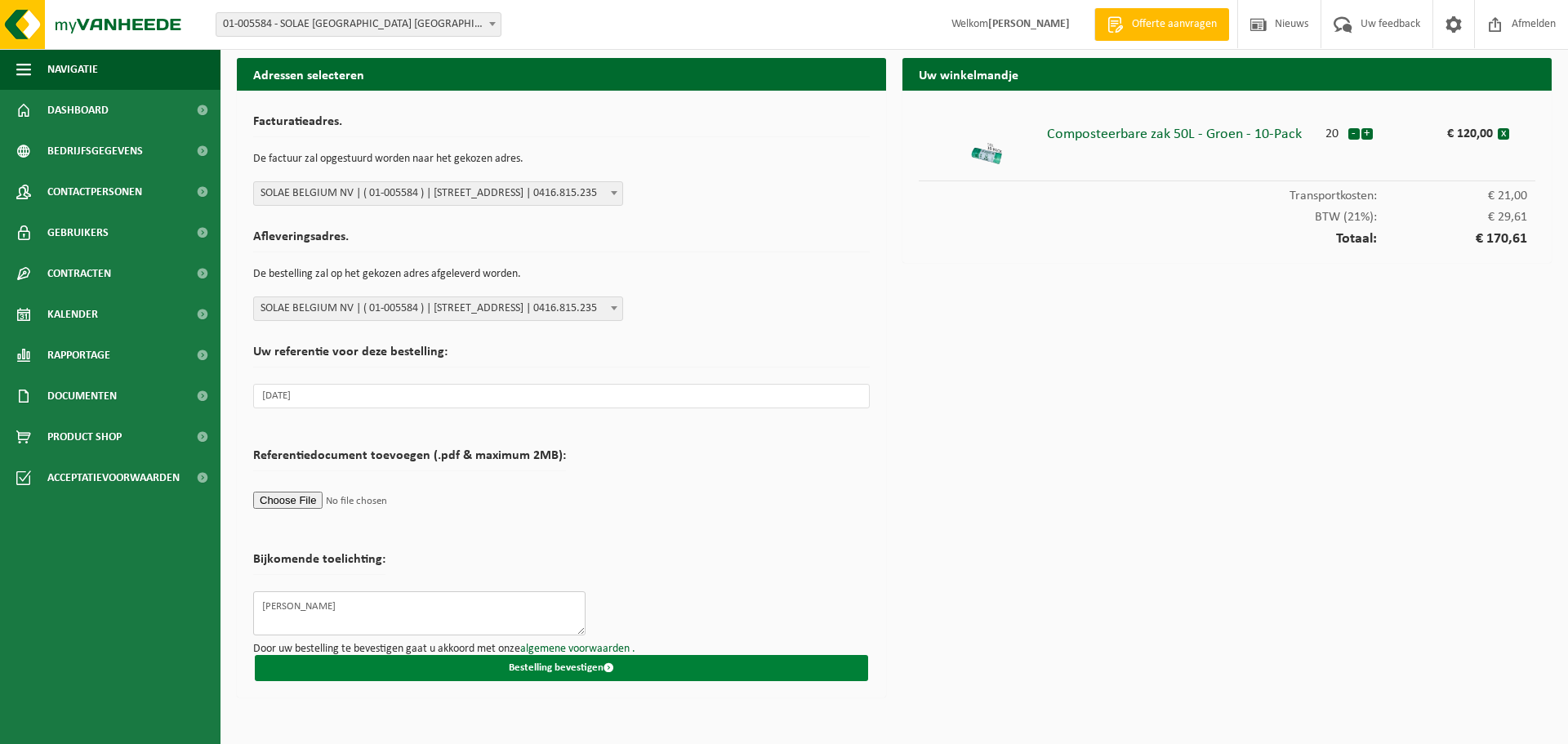
type textarea "Christophe Deswarte"
click at [570, 668] on button "Bestelling bevestigen" at bounding box center [560, 668] width 613 height 26
